Goal: Task Accomplishment & Management: Use online tool/utility

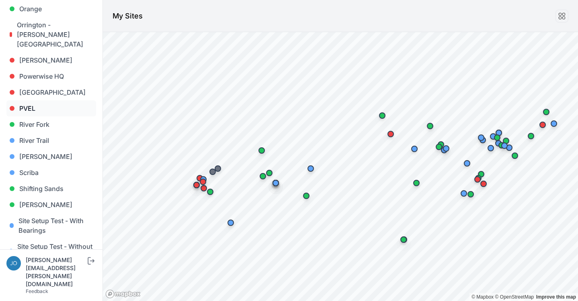
scroll to position [826, 0]
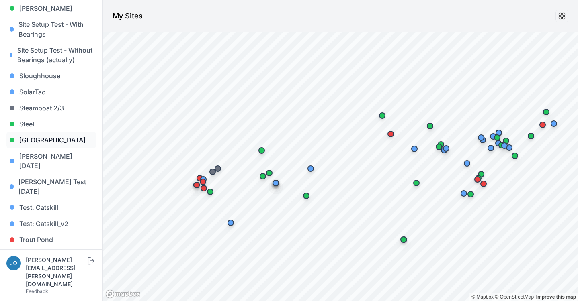
click at [46, 132] on link "[GEOGRAPHIC_DATA]" at bounding box center [51, 140] width 90 height 16
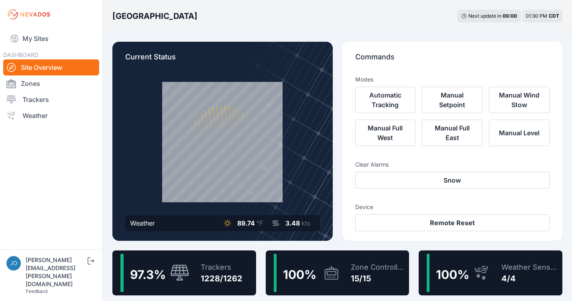
click at [316, 14] on div "Sunlight Road Next update in 00 : 00 01:30 PM CDT" at bounding box center [338, 16] width 470 height 32
click at [212, 263] on div "Trackers" at bounding box center [222, 267] width 42 height 11
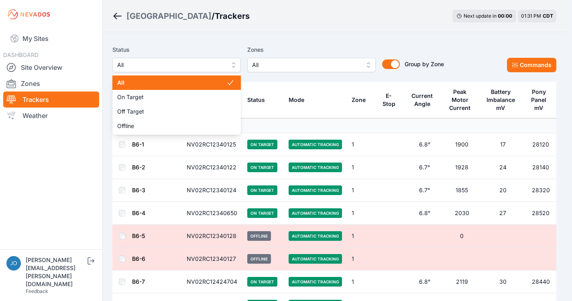
click at [135, 69] on span "All" at bounding box center [171, 65] width 108 height 10
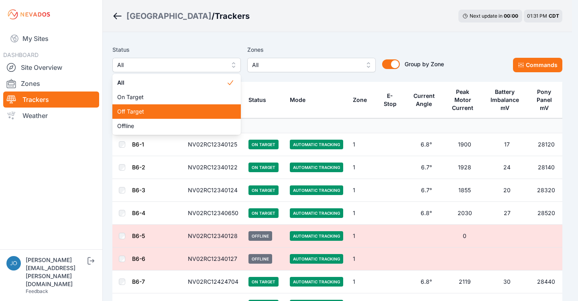
click at [119, 117] on div "Off Target" at bounding box center [176, 111] width 129 height 14
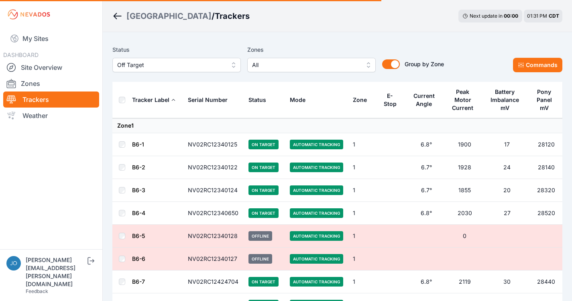
click at [181, 68] on span "Off Target" at bounding box center [171, 65] width 108 height 10
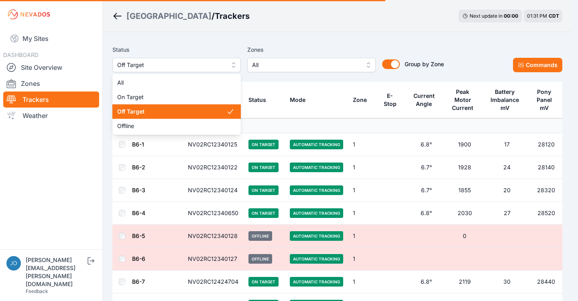
click at [159, 114] on span "Off Target" at bounding box center [171, 112] width 109 height 8
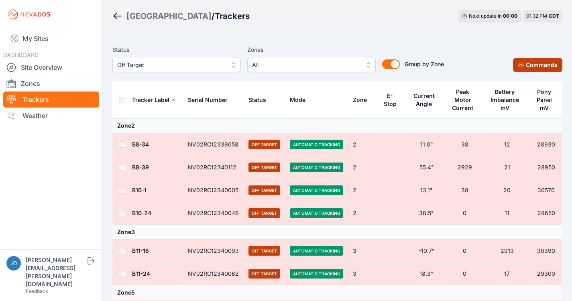
click at [545, 69] on button "Commands" at bounding box center [537, 65] width 49 height 14
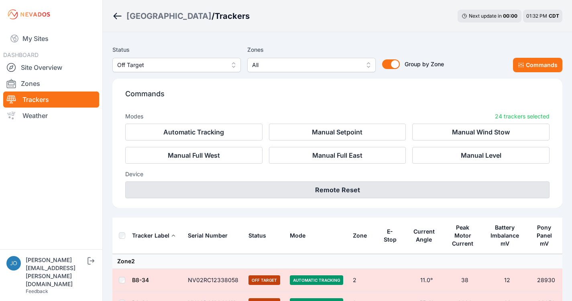
click at [368, 188] on button "Remote Reset" at bounding box center [337, 190] width 425 height 17
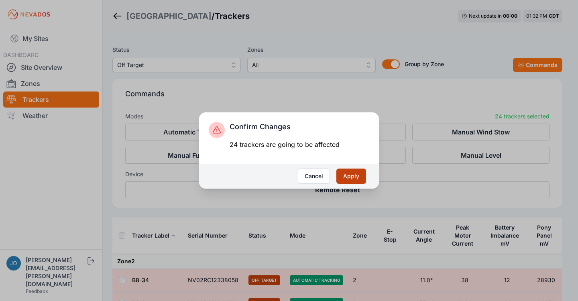
click at [355, 177] on button "Apply" at bounding box center [352, 176] width 30 height 15
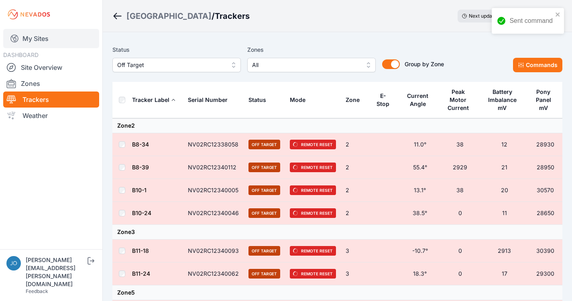
click at [39, 39] on link "My Sites" at bounding box center [51, 38] width 96 height 19
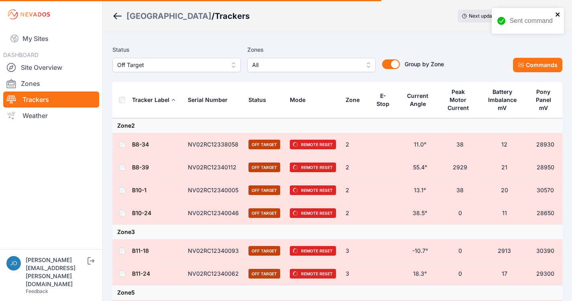
click at [560, 12] on icon "close" at bounding box center [559, 14] width 6 height 6
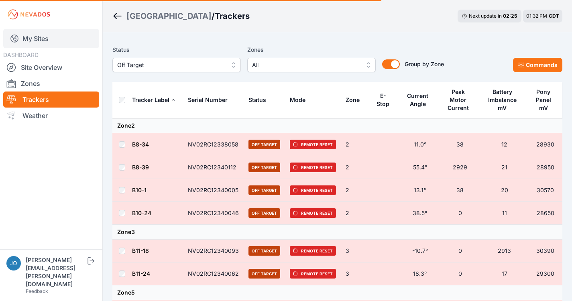
click at [43, 36] on link "My Sites" at bounding box center [51, 38] width 96 height 19
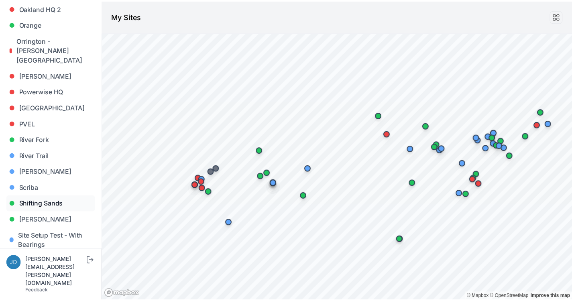
scroll to position [623, 0]
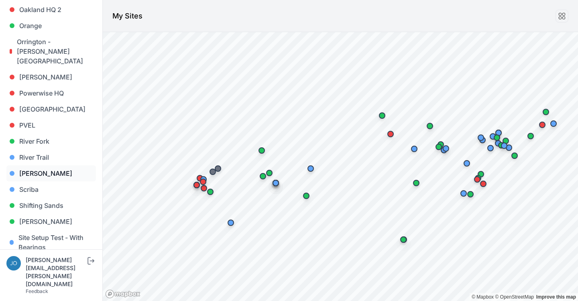
click at [33, 166] on link "[PERSON_NAME]" at bounding box center [51, 174] width 90 height 16
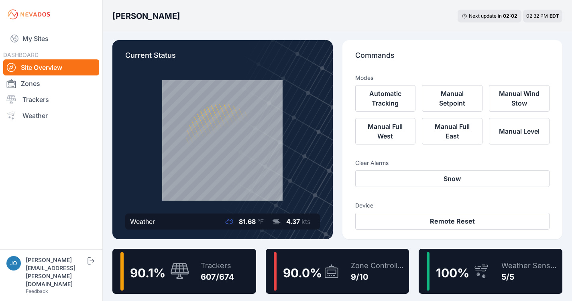
scroll to position [12, 0]
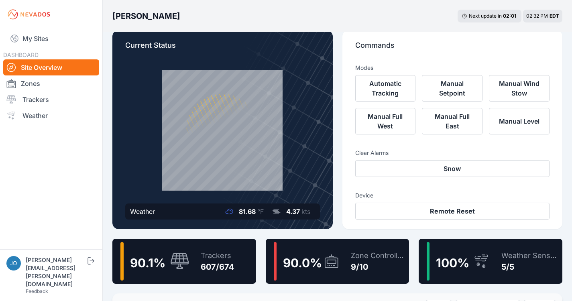
click at [198, 244] on div "Trackers 607/674" at bounding box center [214, 261] width 42 height 39
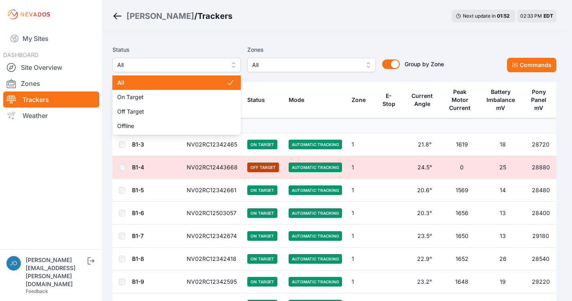
click at [169, 65] on span "All" at bounding box center [171, 65] width 108 height 10
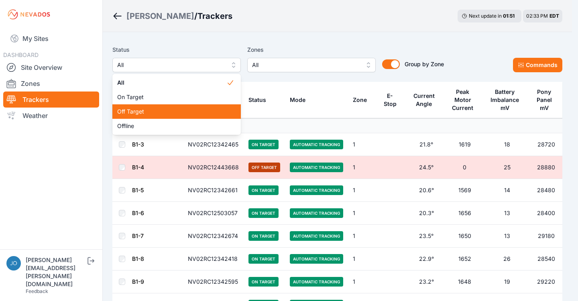
click at [147, 112] on span "Off Target" at bounding box center [171, 112] width 109 height 8
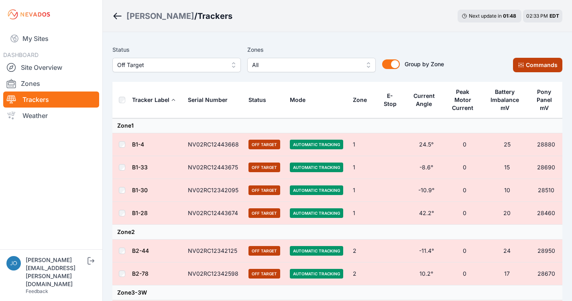
click at [540, 63] on button "Commands" at bounding box center [537, 65] width 49 height 14
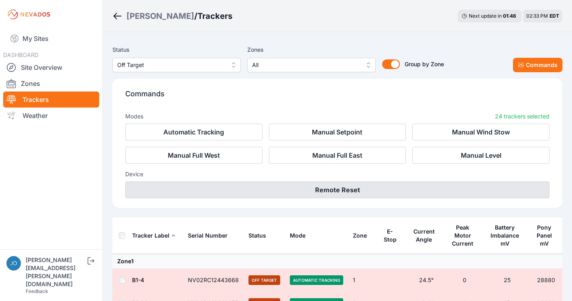
click at [341, 193] on button "Remote Reset" at bounding box center [337, 190] width 425 height 17
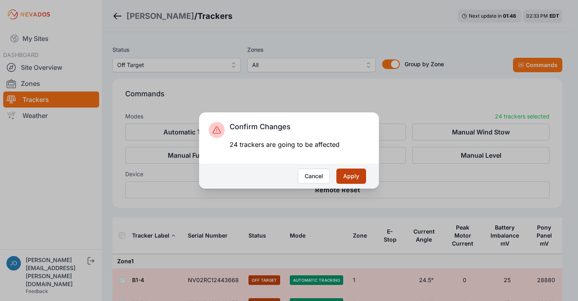
click at [350, 179] on button "Apply" at bounding box center [352, 176] width 30 height 15
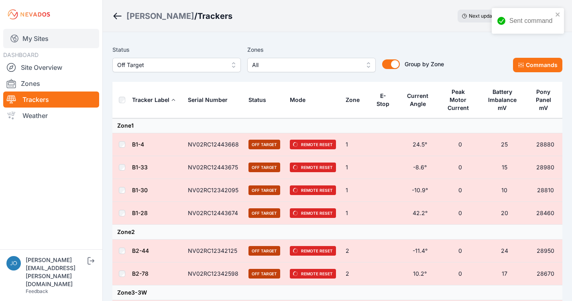
click at [33, 42] on link "My Sites" at bounding box center [51, 38] width 96 height 19
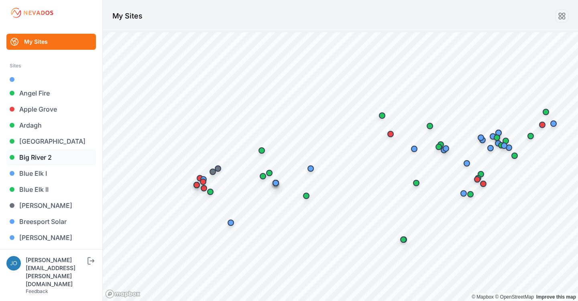
click at [28, 157] on link "Big River 2" at bounding box center [51, 157] width 90 height 16
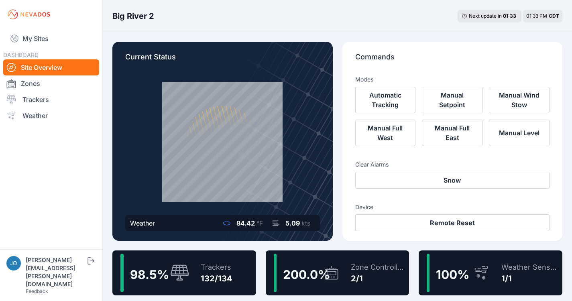
scroll to position [65, 0]
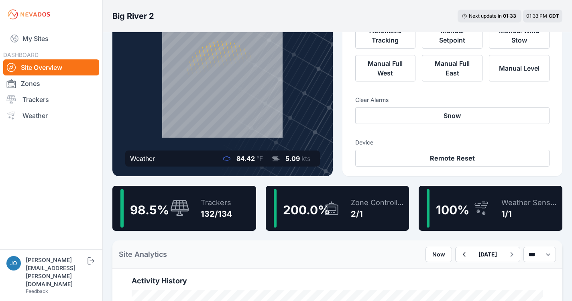
click at [234, 211] on div "98.5 % Trackers 132/134" at bounding box center [184, 208] width 144 height 45
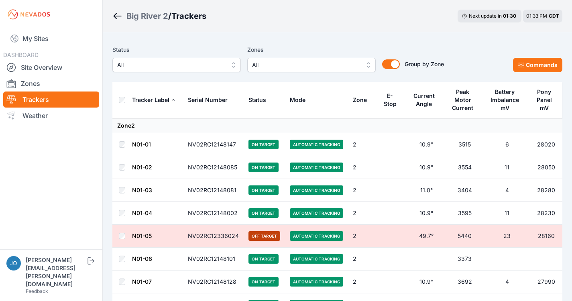
click at [154, 61] on span "All" at bounding box center [171, 65] width 108 height 10
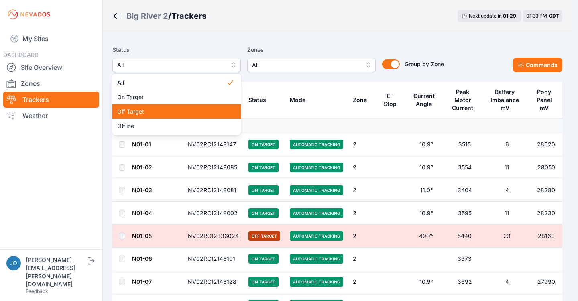
click at [135, 108] on span "Off Target" at bounding box center [171, 112] width 109 height 8
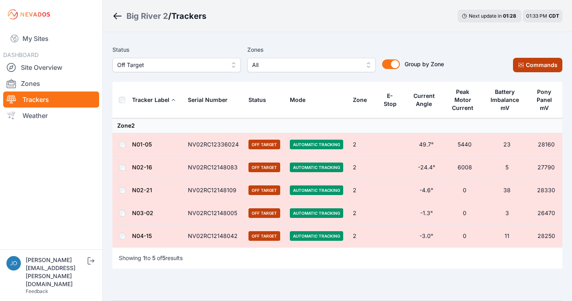
click at [543, 66] on button "Commands" at bounding box center [537, 65] width 49 height 14
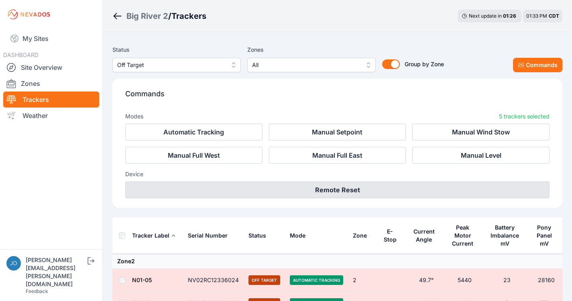
click at [397, 184] on button "Remote Reset" at bounding box center [337, 190] width 425 height 17
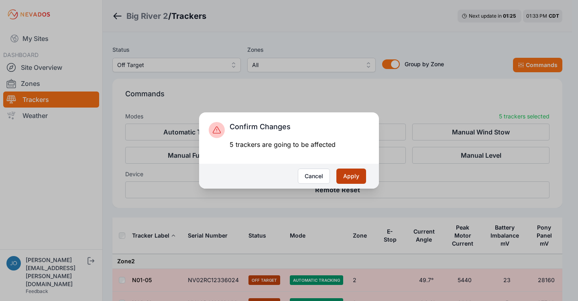
click at [360, 178] on button "Apply" at bounding box center [352, 176] width 30 height 15
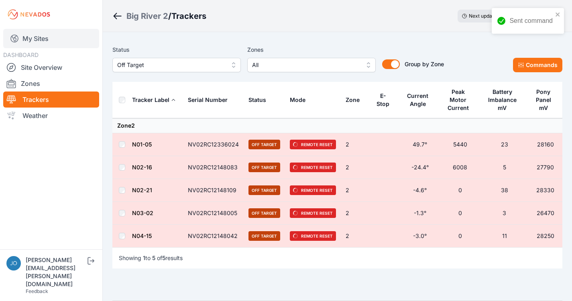
click at [43, 34] on link "My Sites" at bounding box center [51, 38] width 96 height 19
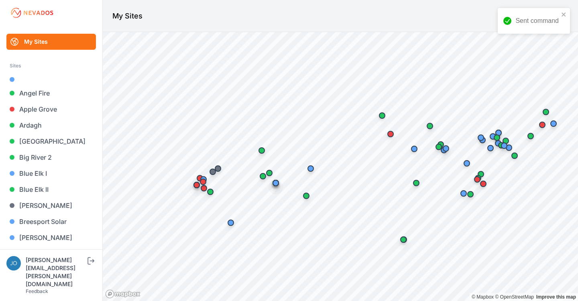
click at [564, 11] on div "Sent command" at bounding box center [534, 21] width 72 height 26
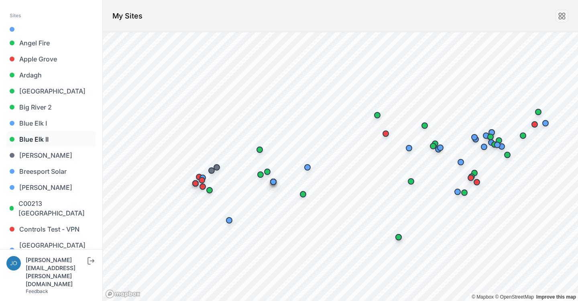
scroll to position [62, 0]
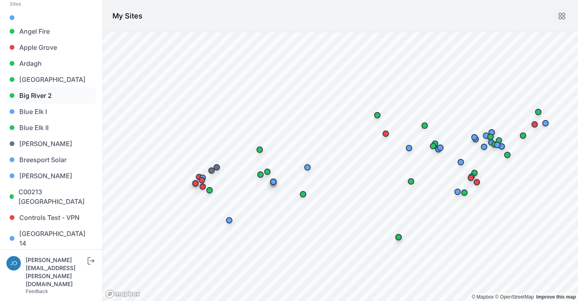
click at [46, 99] on link "Big River 2" at bounding box center [51, 96] width 90 height 16
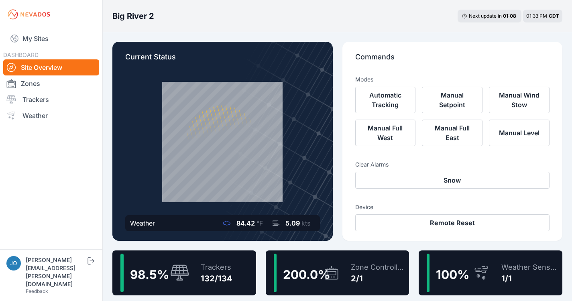
click at [216, 284] on div "132/134" at bounding box center [217, 278] width 32 height 11
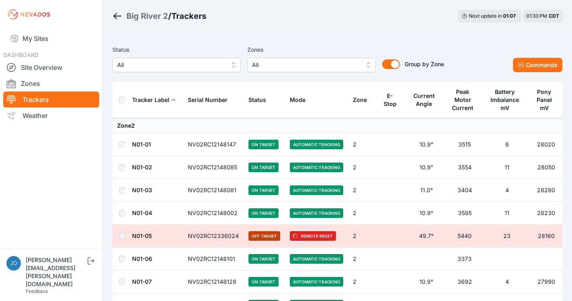
click at [180, 73] on div "Status All Zones All Group by Zone Group by Zone Commands" at bounding box center [337, 62] width 450 height 40
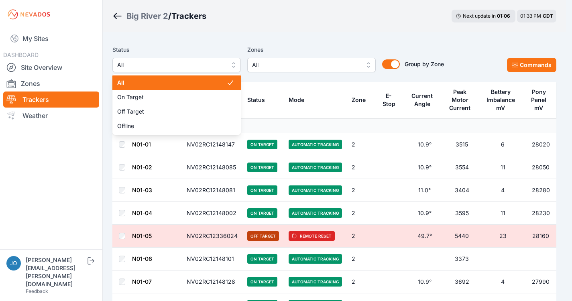
click at [174, 69] on span "All" at bounding box center [171, 65] width 108 height 10
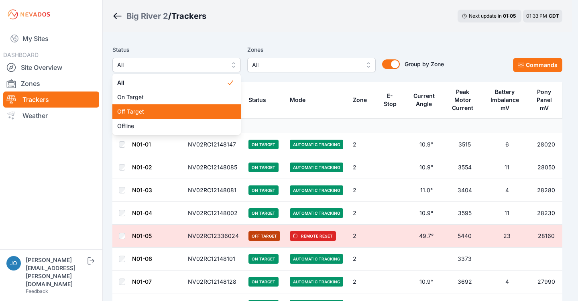
click at [176, 110] on span "Off Target" at bounding box center [171, 112] width 109 height 8
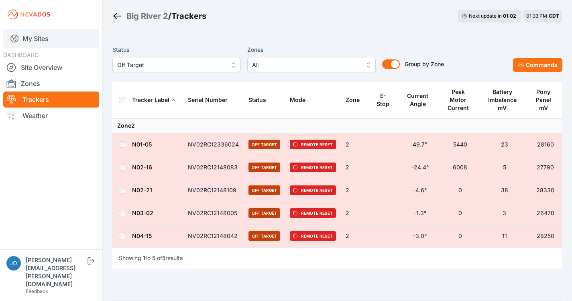
click at [30, 43] on link "My Sites" at bounding box center [51, 38] width 96 height 19
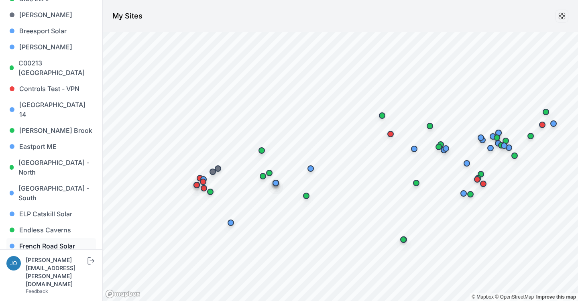
scroll to position [232, 0]
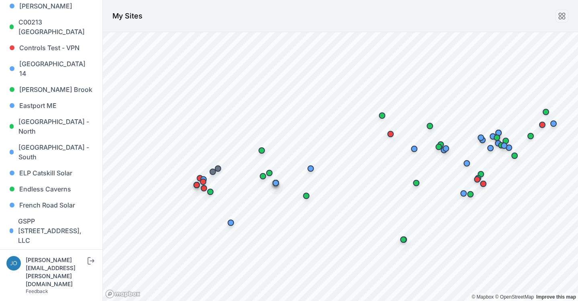
click at [23, 281] on link "Iris" at bounding box center [51, 289] width 90 height 16
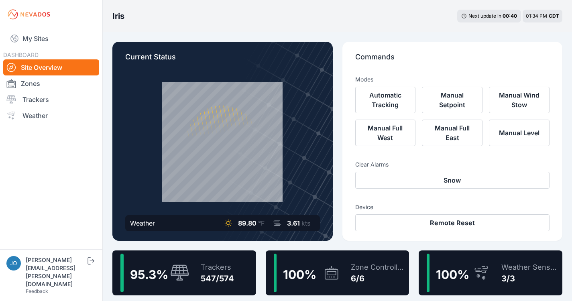
click at [249, 268] on div "95.3 % Trackers 547/574" at bounding box center [184, 273] width 144 height 45
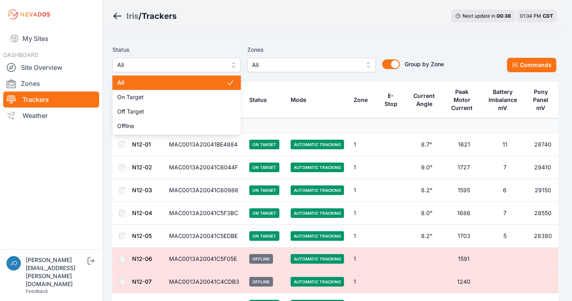
click at [201, 65] on span "All" at bounding box center [171, 65] width 108 height 10
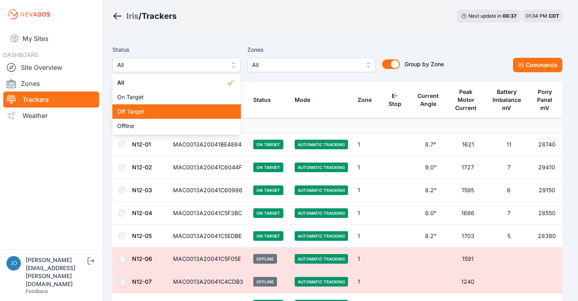
click at [155, 106] on div "Off Target" at bounding box center [176, 111] width 129 height 14
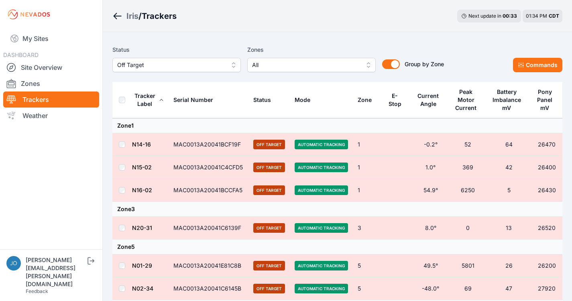
click at [125, 103] on th at bounding box center [121, 100] width 19 height 37
click at [548, 61] on button "Commands" at bounding box center [537, 65] width 49 height 14
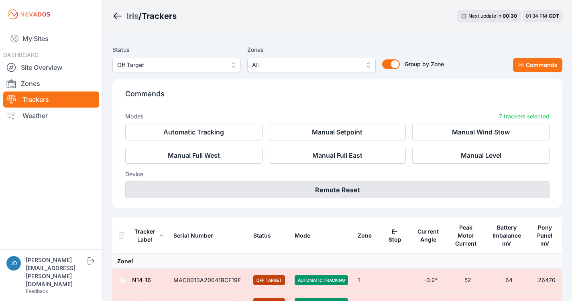
click at [332, 188] on button "Remote Reset" at bounding box center [337, 190] width 425 height 17
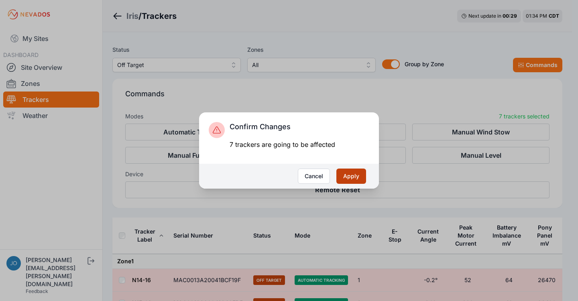
click at [350, 174] on button "Apply" at bounding box center [352, 176] width 30 height 15
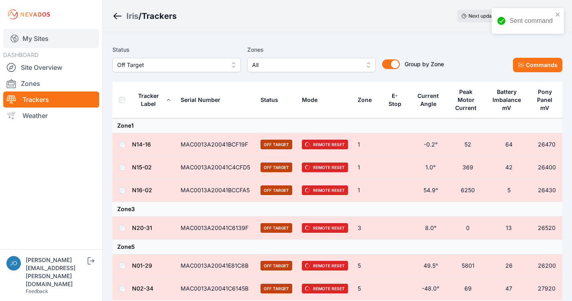
click at [26, 38] on link "My Sites" at bounding box center [51, 38] width 96 height 19
click at [44, 37] on link "My Sites" at bounding box center [51, 38] width 96 height 19
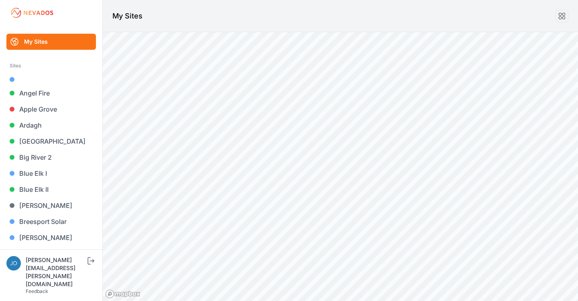
click at [49, 44] on link "My Sites" at bounding box center [51, 42] width 90 height 16
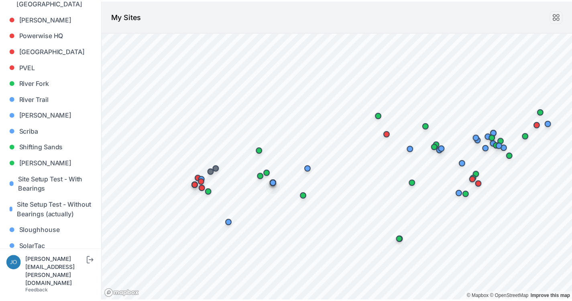
scroll to position [694, 0]
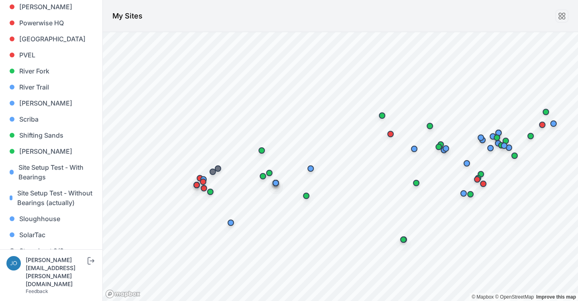
click at [39, 275] on link "Sunlight Road" at bounding box center [51, 283] width 90 height 16
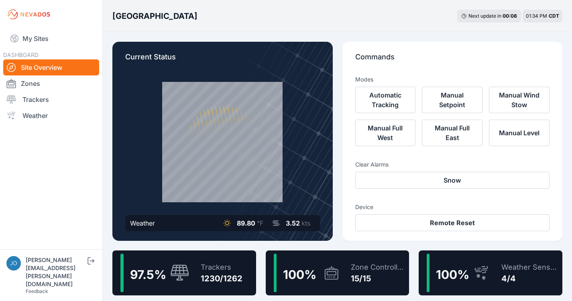
click at [232, 262] on div "Trackers 1230/1262" at bounding box center [218, 273] width 50 height 39
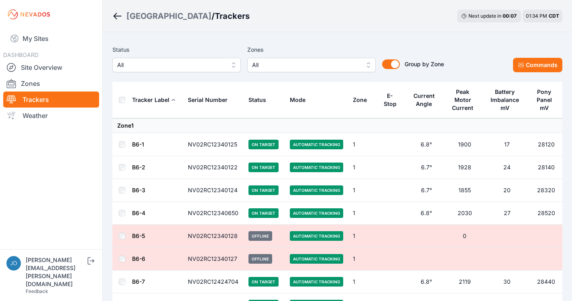
click at [159, 56] on div "Status All" at bounding box center [176, 58] width 129 height 27
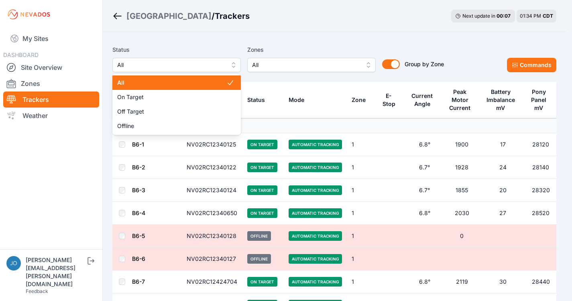
click at [158, 64] on span "All" at bounding box center [171, 65] width 108 height 10
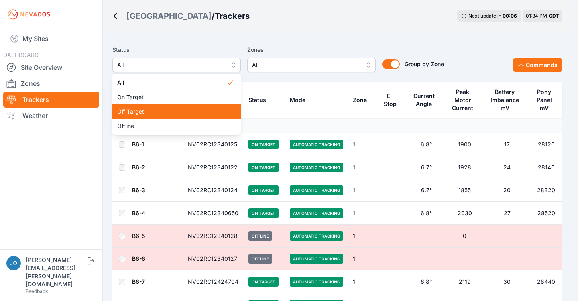
click at [148, 108] on span "Off Target" at bounding box center [171, 112] width 109 height 8
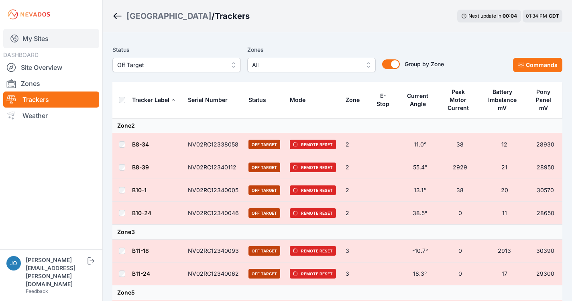
click at [47, 42] on link "My Sites" at bounding box center [51, 38] width 96 height 19
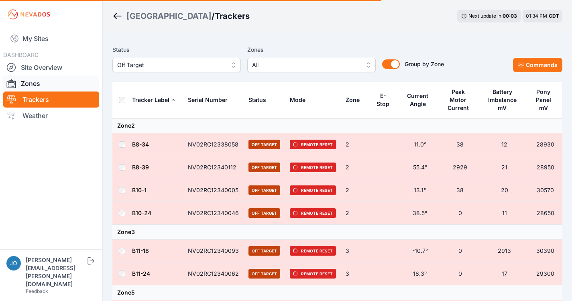
scroll to position [2, 0]
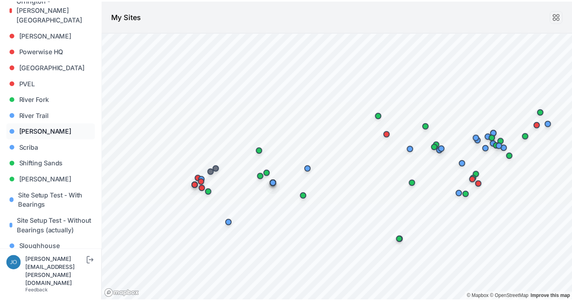
scroll to position [591, 0]
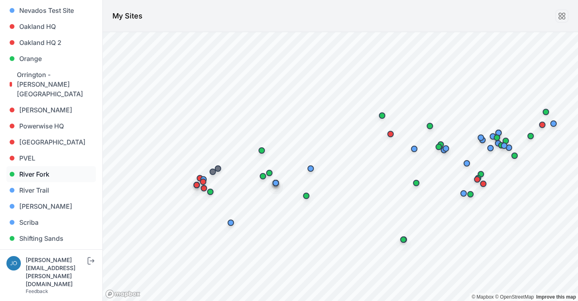
click at [31, 166] on link "River Fork" at bounding box center [51, 174] width 90 height 16
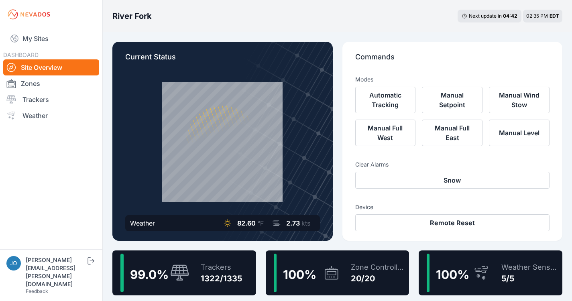
click at [231, 260] on div "Trackers 1322/1335" at bounding box center [217, 273] width 49 height 39
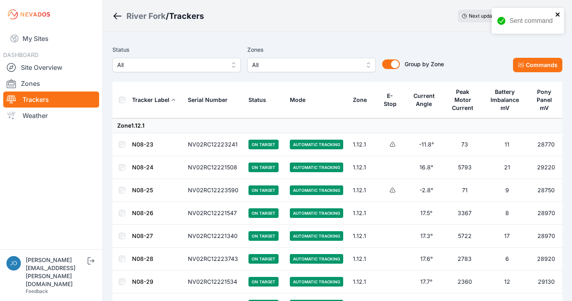
click at [556, 12] on icon "close" at bounding box center [559, 14] width 6 height 6
click at [203, 63] on span "All" at bounding box center [171, 65] width 108 height 10
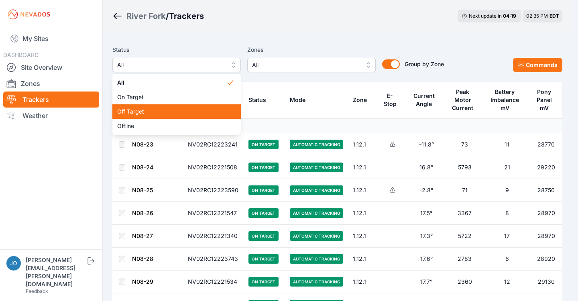
click at [155, 108] on span "Off Target" at bounding box center [171, 112] width 109 height 8
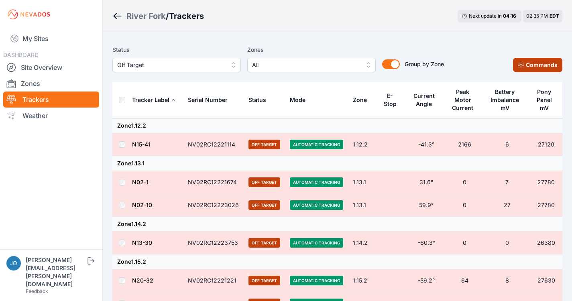
click at [519, 62] on icon at bounding box center [521, 65] width 6 height 6
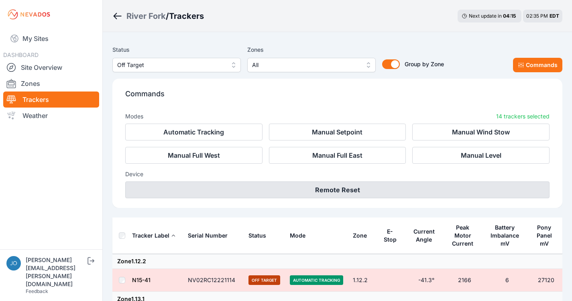
click at [318, 186] on button "Remote Reset" at bounding box center [337, 190] width 425 height 17
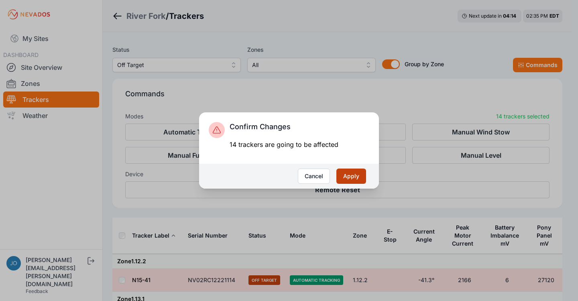
click at [350, 172] on button "Apply" at bounding box center [352, 176] width 30 height 15
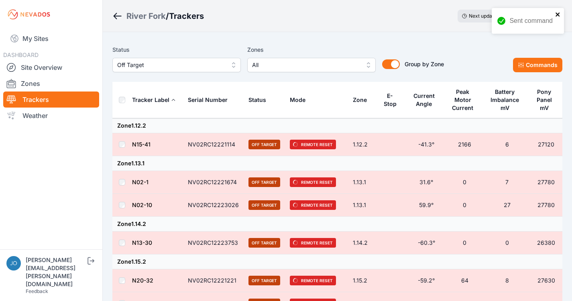
click at [560, 14] on icon "close" at bounding box center [559, 14] width 6 height 6
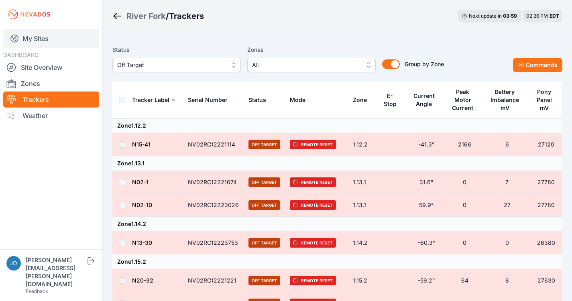
click at [37, 42] on link "My Sites" at bounding box center [51, 38] width 96 height 19
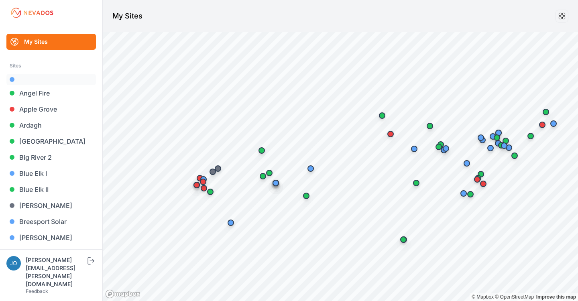
click at [31, 79] on link at bounding box center [51, 79] width 90 height 11
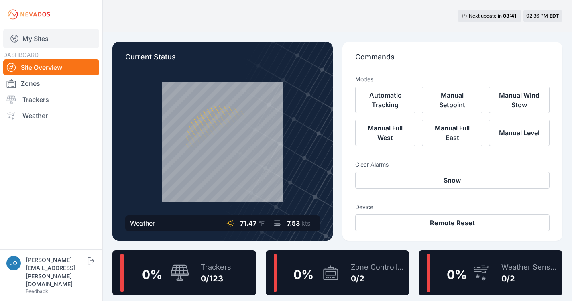
click at [34, 42] on link "My Sites" at bounding box center [51, 38] width 96 height 19
click at [35, 45] on link "My Sites" at bounding box center [51, 38] width 96 height 19
click at [33, 41] on link "My Sites" at bounding box center [51, 38] width 96 height 19
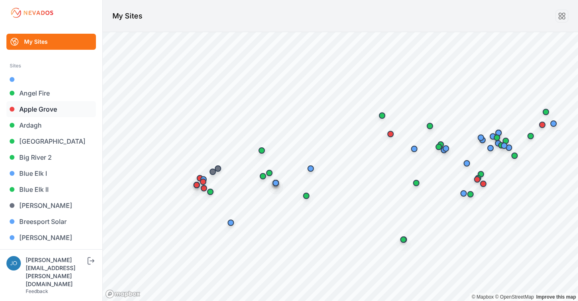
click at [46, 108] on link "Apple Grove" at bounding box center [51, 109] width 90 height 16
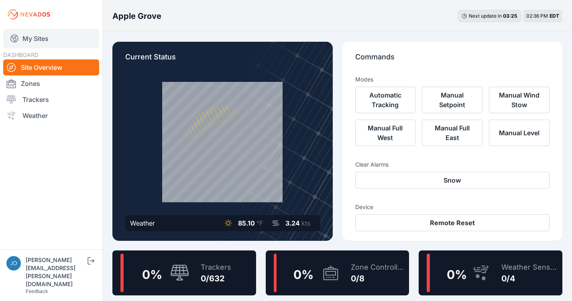
click at [31, 35] on link "My Sites" at bounding box center [51, 38] width 96 height 19
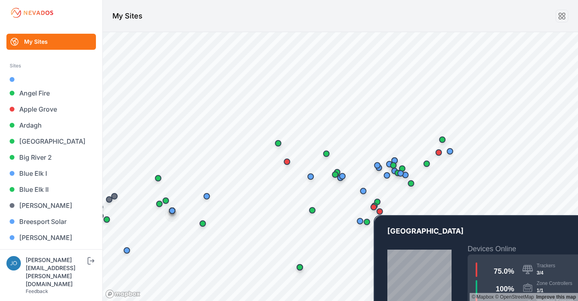
click at [382, 213] on div "Map marker" at bounding box center [374, 207] width 16 height 16
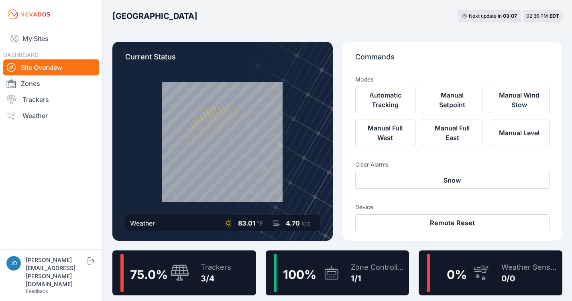
click at [249, 271] on div "75.0 % Trackers 3/4" at bounding box center [184, 273] width 144 height 45
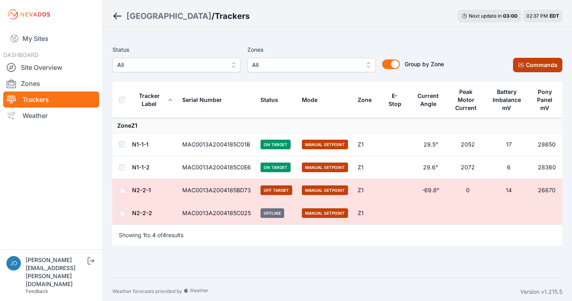
click at [534, 67] on button "Commands" at bounding box center [537, 65] width 49 height 14
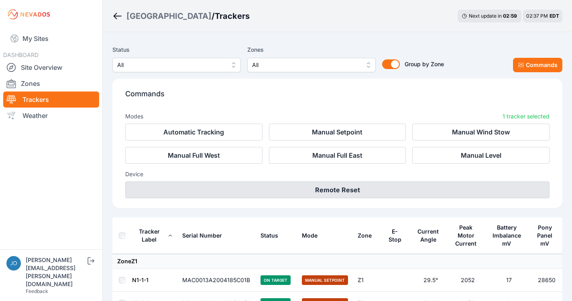
click at [343, 188] on button "Remote Reset" at bounding box center [337, 190] width 425 height 17
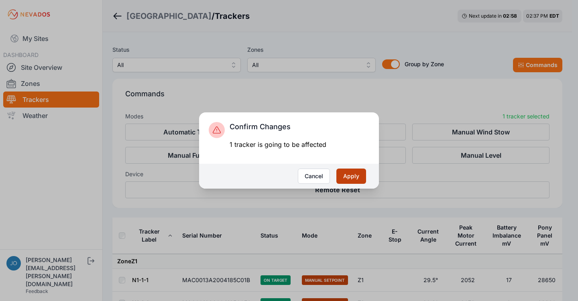
click at [345, 177] on button "Apply" at bounding box center [352, 176] width 30 height 15
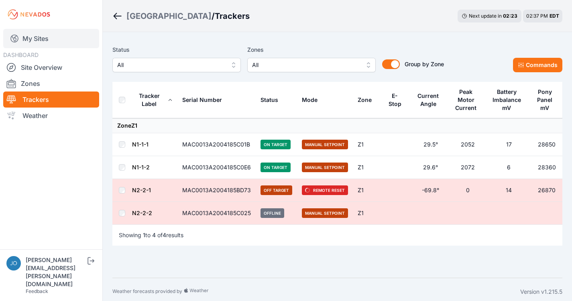
drag, startPoint x: 25, startPoint y: 43, endPoint x: 19, endPoint y: 43, distance: 6.0
click at [25, 43] on link "My Sites" at bounding box center [51, 38] width 96 height 19
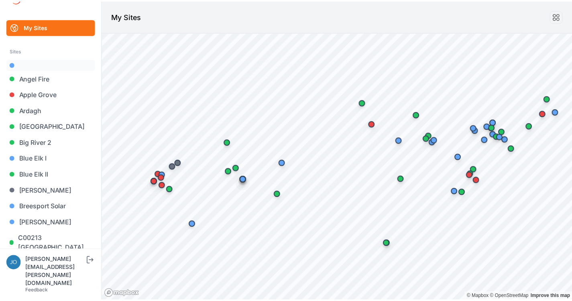
scroll to position [20, 0]
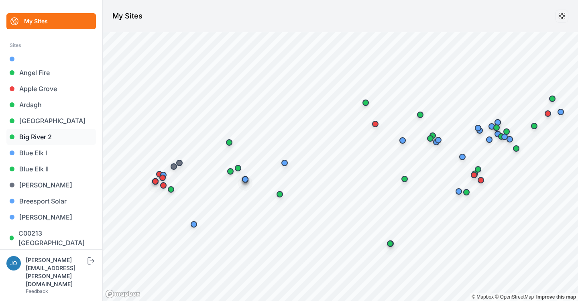
click at [37, 134] on link "Big River 2" at bounding box center [51, 137] width 90 height 16
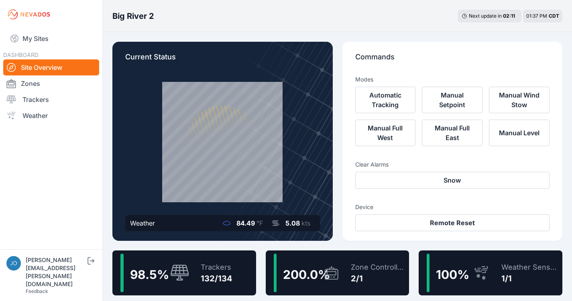
click at [201, 265] on div "Trackers" at bounding box center [217, 267] width 32 height 11
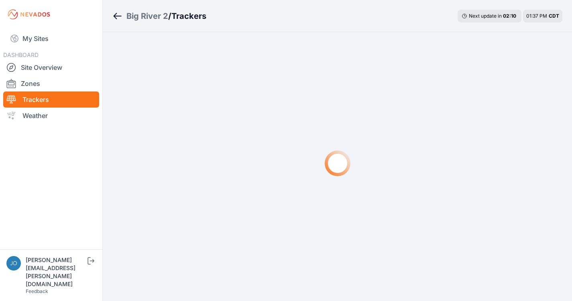
scroll to position [2, 0]
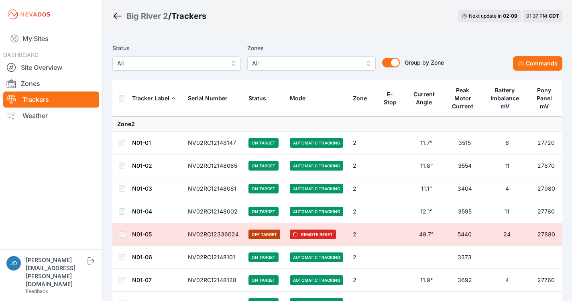
click at [144, 63] on span "All" at bounding box center [171, 64] width 108 height 10
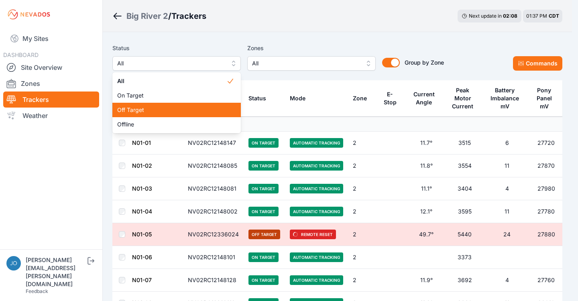
click at [146, 108] on span "Off Target" at bounding box center [171, 110] width 109 height 8
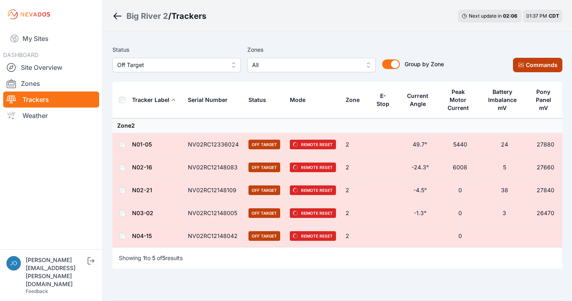
click at [540, 60] on button "Commands" at bounding box center [537, 65] width 49 height 14
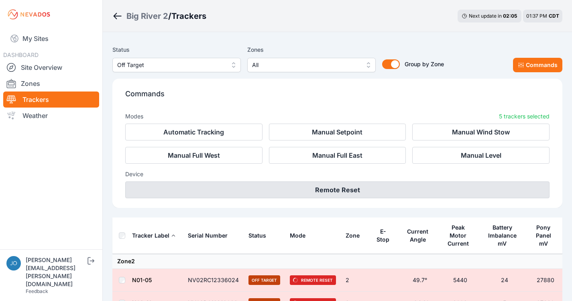
click at [342, 191] on button "Remote Reset" at bounding box center [337, 190] width 425 height 17
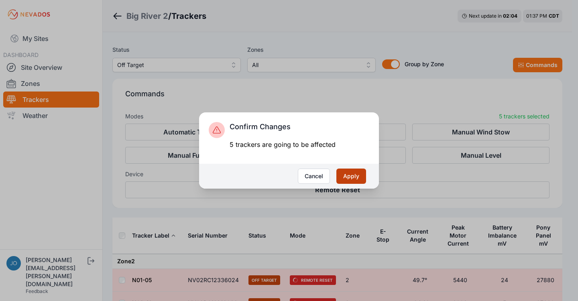
click at [351, 174] on button "Apply" at bounding box center [352, 176] width 30 height 15
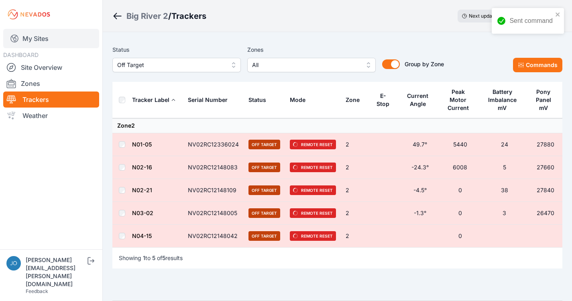
click at [43, 43] on link "My Sites" at bounding box center [51, 38] width 96 height 19
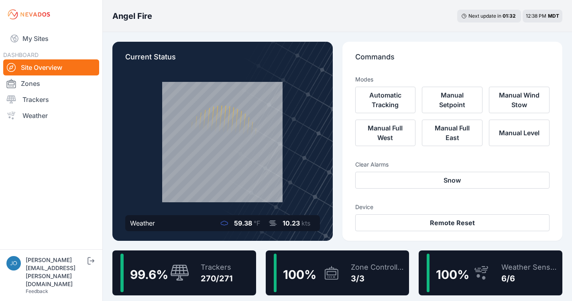
drag, startPoint x: 216, startPoint y: 209, endPoint x: 203, endPoint y: 219, distance: 16.4
click at [35, 37] on link "My Sites" at bounding box center [51, 38] width 96 height 19
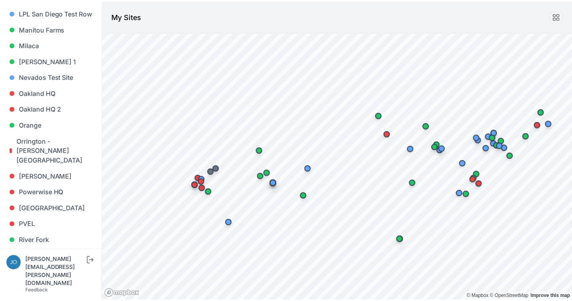
scroll to position [837, 0]
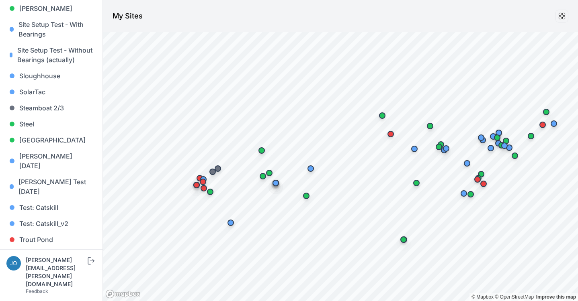
click at [35, 264] on link "Whitetail" at bounding box center [51, 272] width 90 height 16
